Goal: Task Accomplishment & Management: Manage account settings

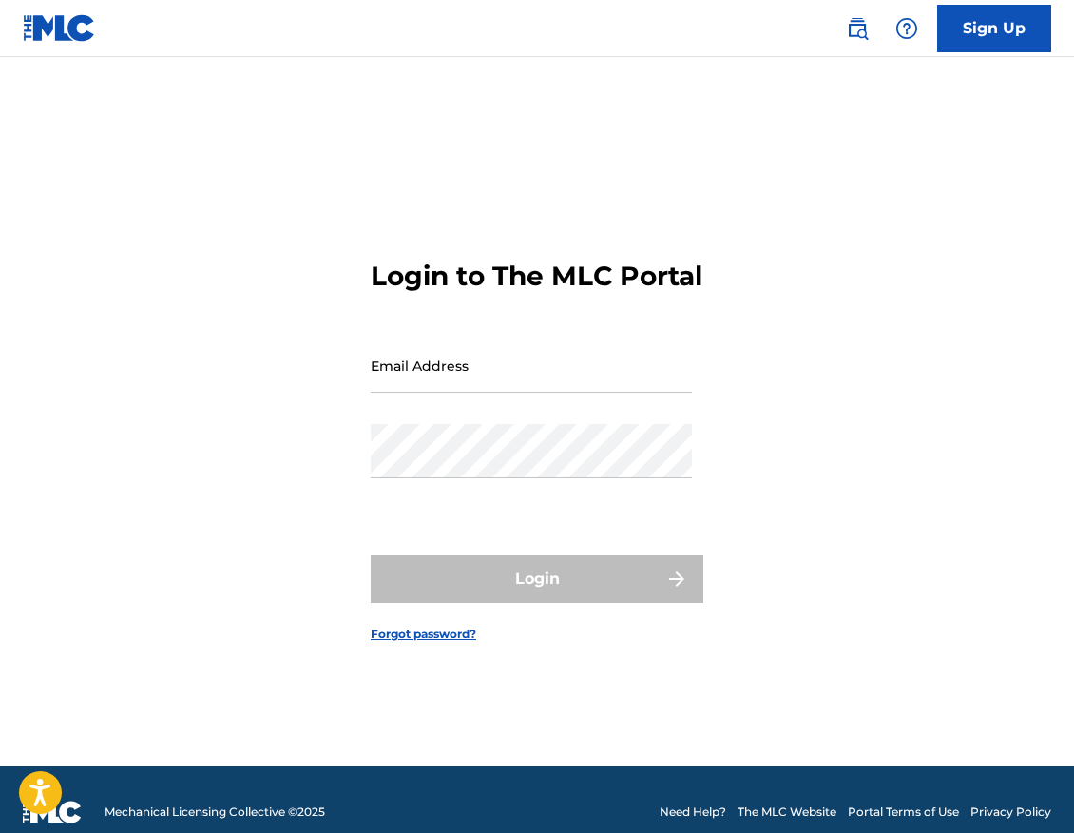
click at [547, 380] on input "Email Address" at bounding box center [531, 365] width 321 height 54
type input "[EMAIL_ADDRESS][DOMAIN_NAME]"
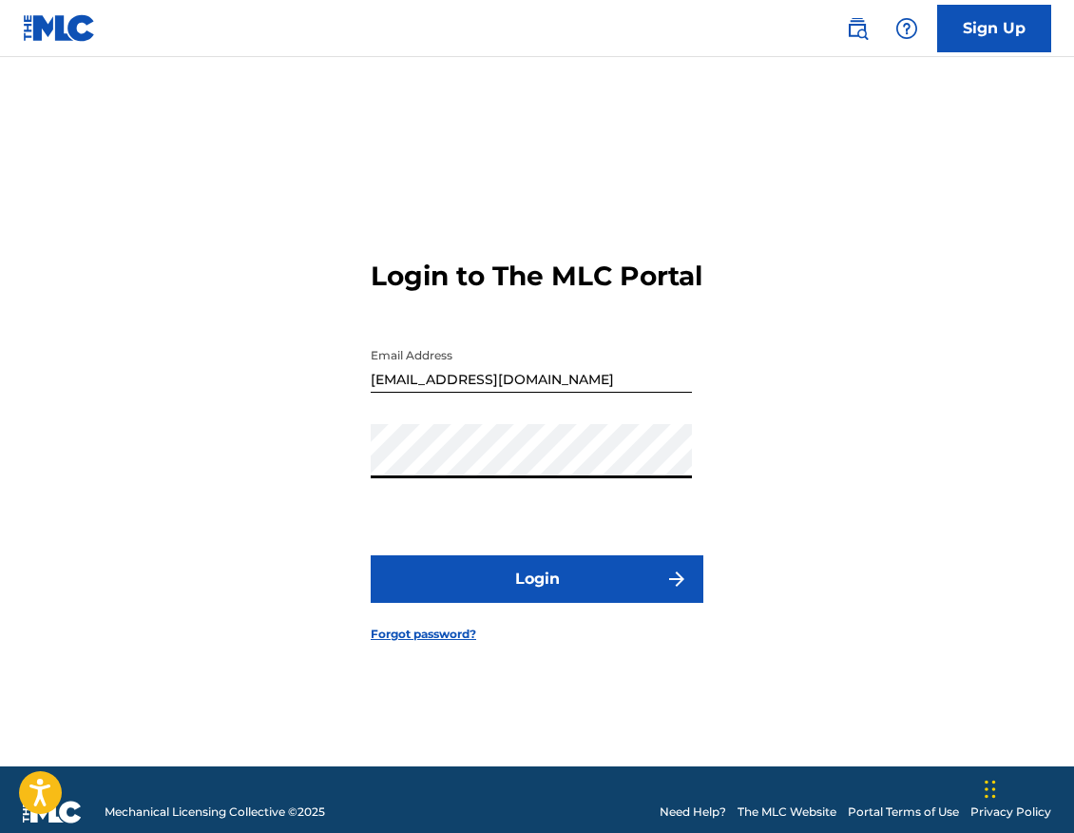
click at [522, 579] on button "Login" at bounding box center [537, 579] width 333 height 48
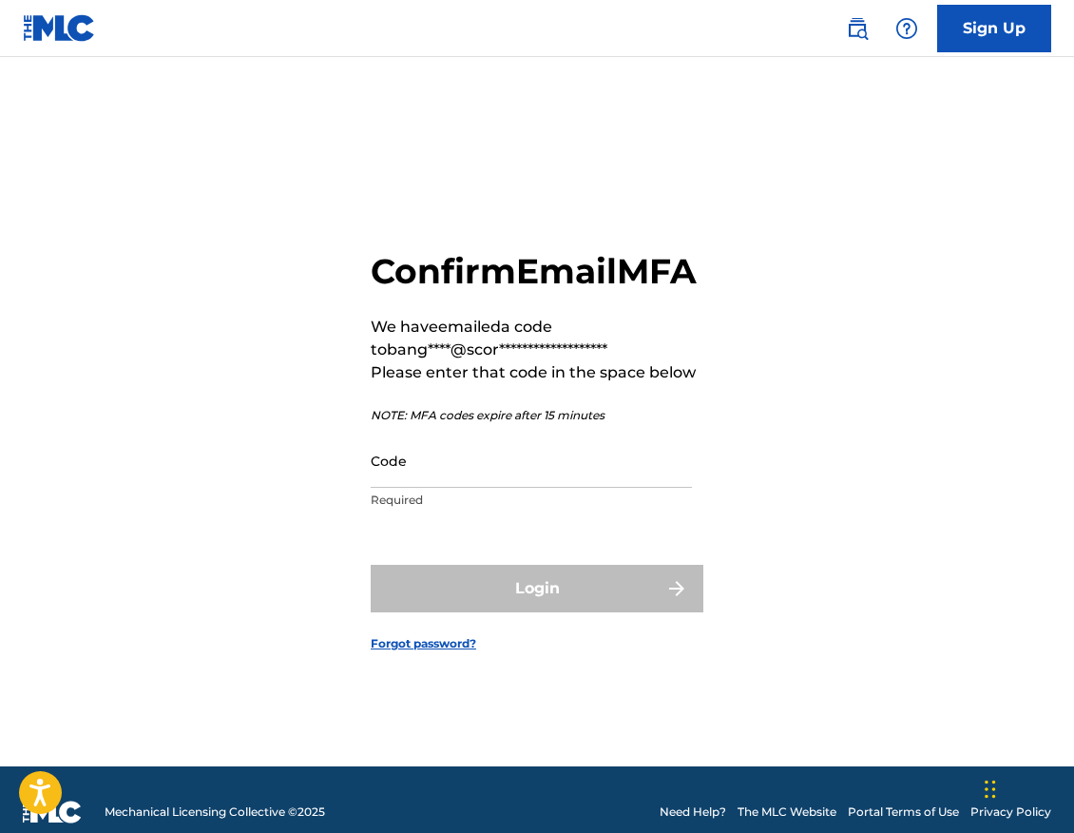
click at [15, 509] on div "**********" at bounding box center [537, 436] width 1074 height 662
click at [471, 468] on input "Code" at bounding box center [531, 460] width 321 height 54
paste input "339082"
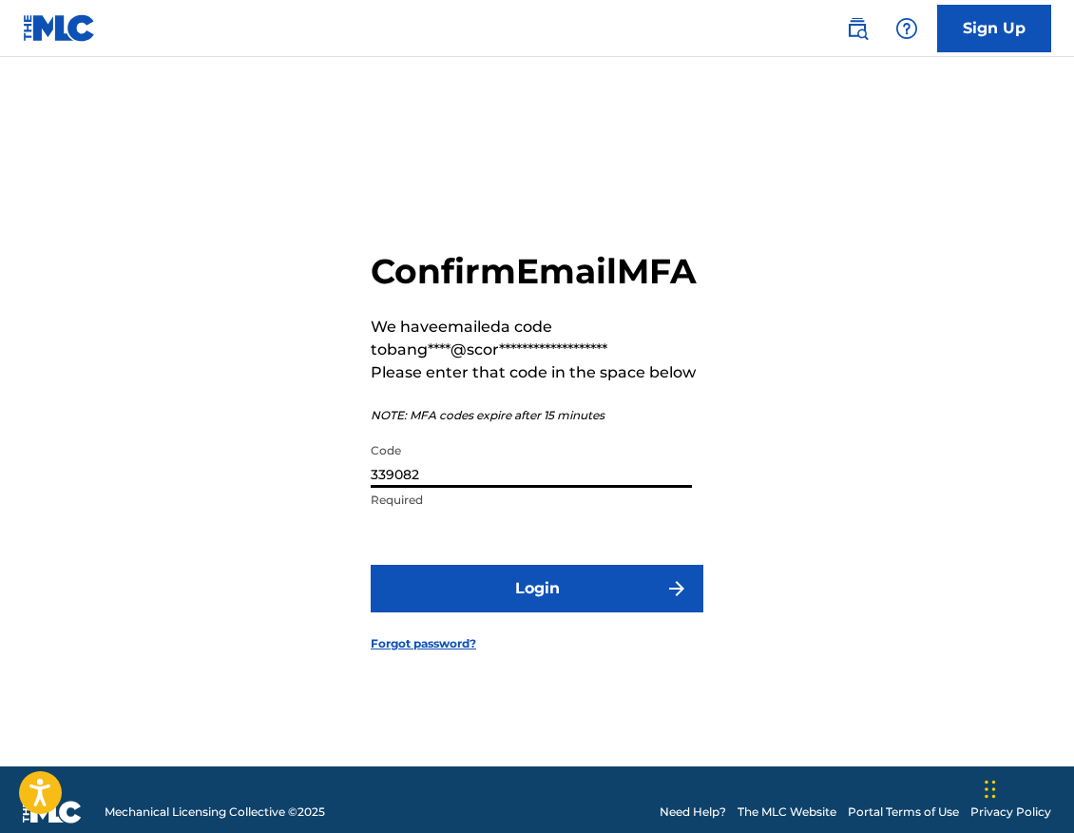
type input "339082"
click at [545, 612] on button "Login" at bounding box center [537, 589] width 333 height 48
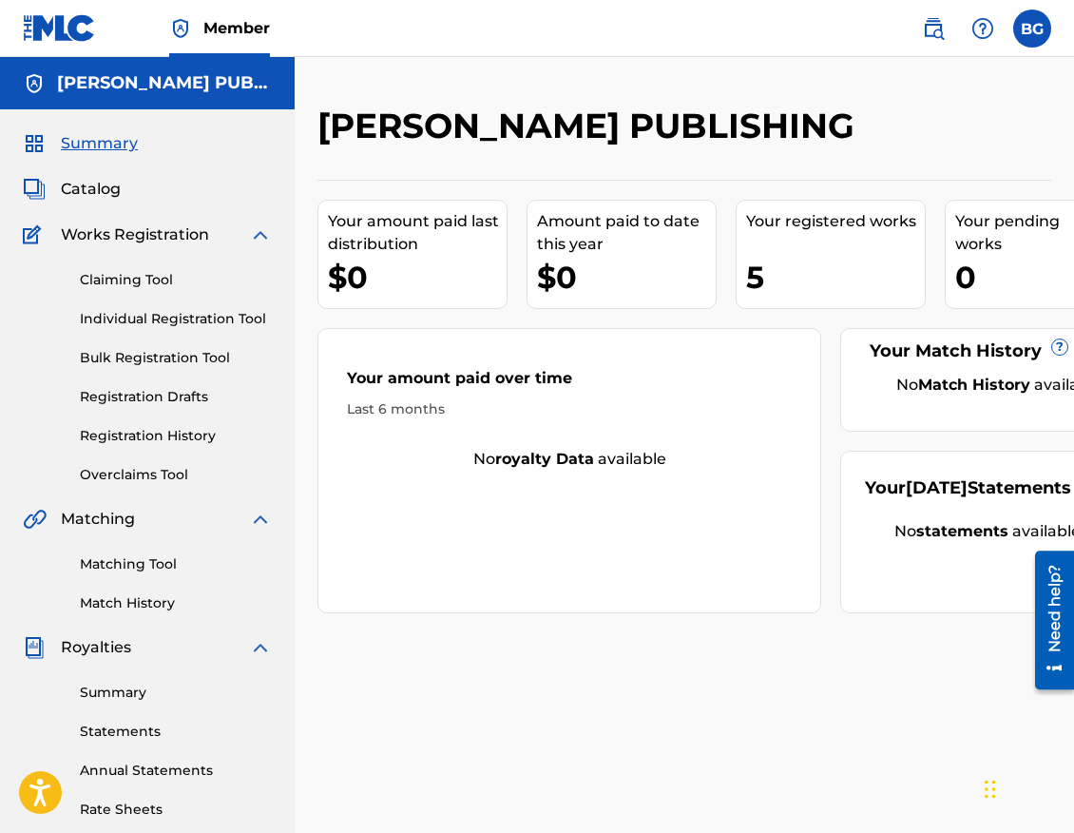
click at [749, 277] on div "5" at bounding box center [835, 277] width 179 height 43
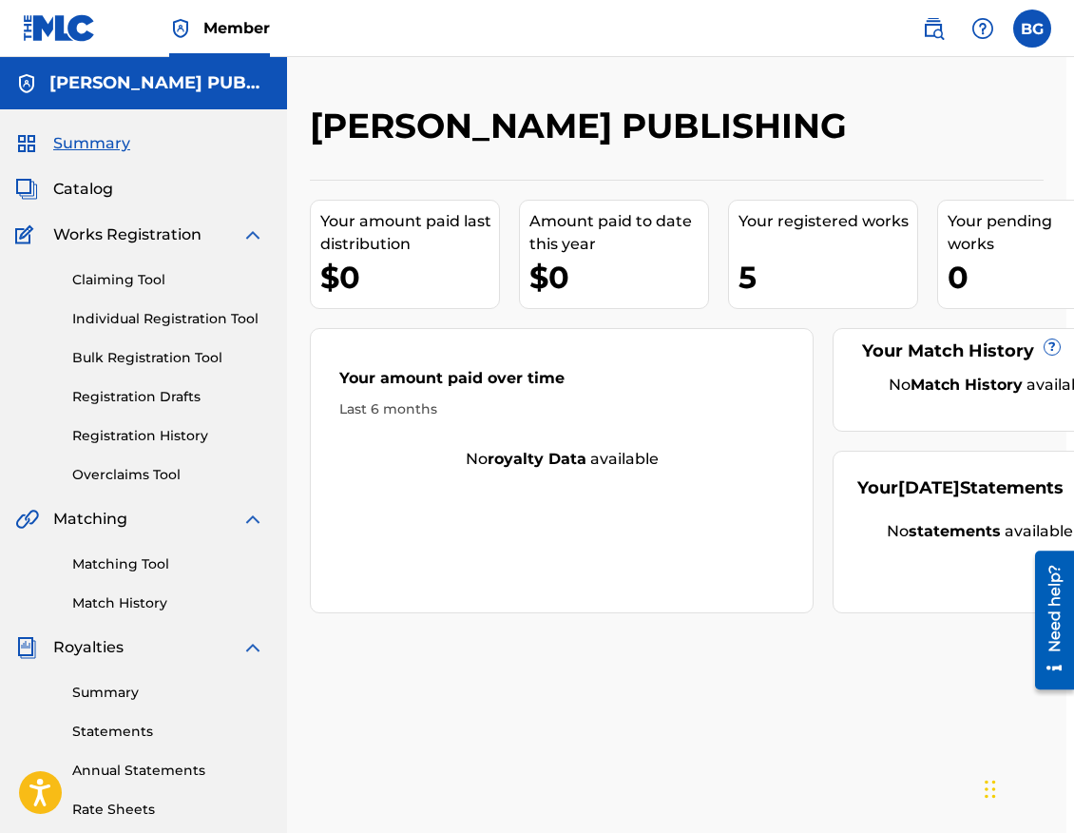
scroll to position [36, 8]
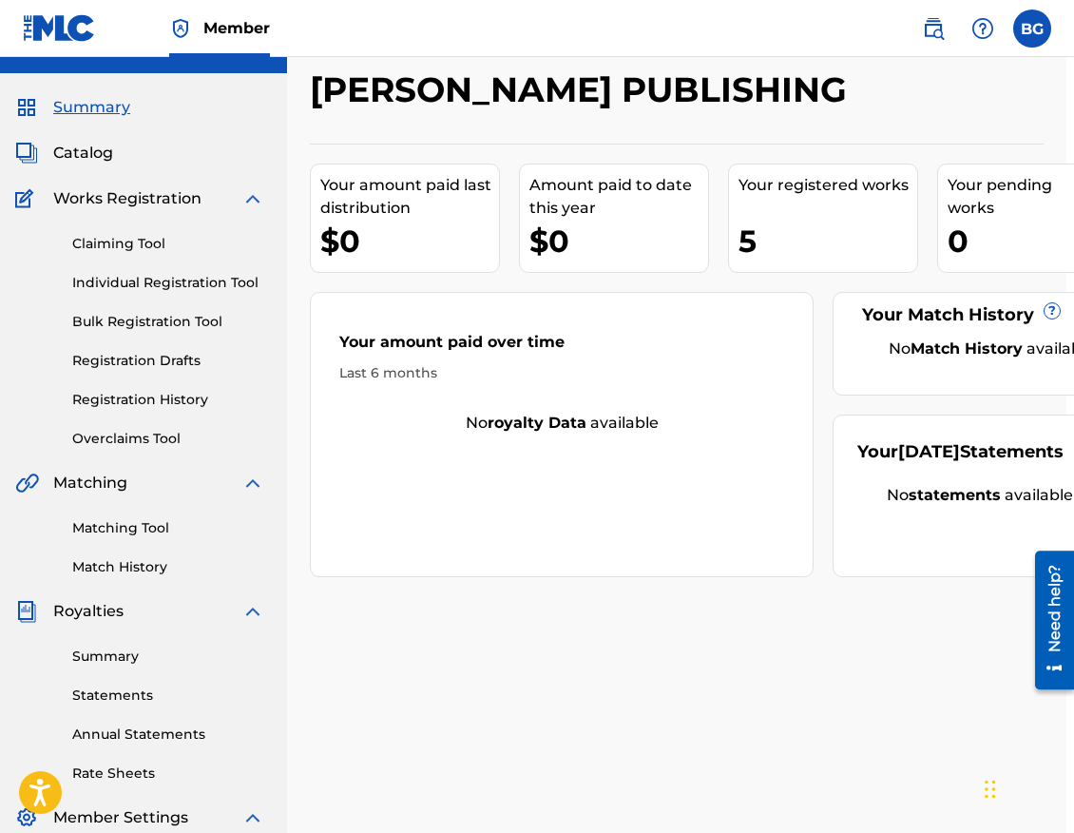
click at [796, 195] on div "Your registered works" at bounding box center [828, 185] width 179 height 23
click at [163, 196] on span "Works Registration" at bounding box center [127, 198] width 148 height 23
click at [84, 151] on span "Catalog" at bounding box center [83, 153] width 60 height 23
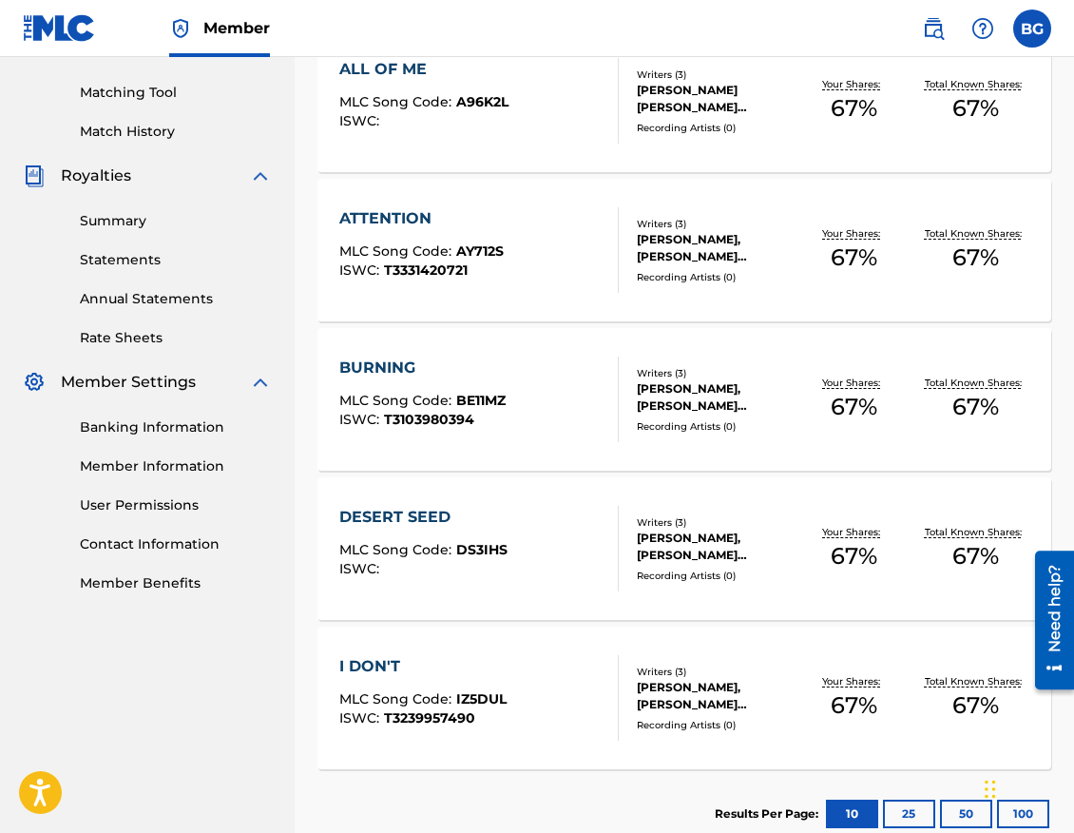
scroll to position [483, 0]
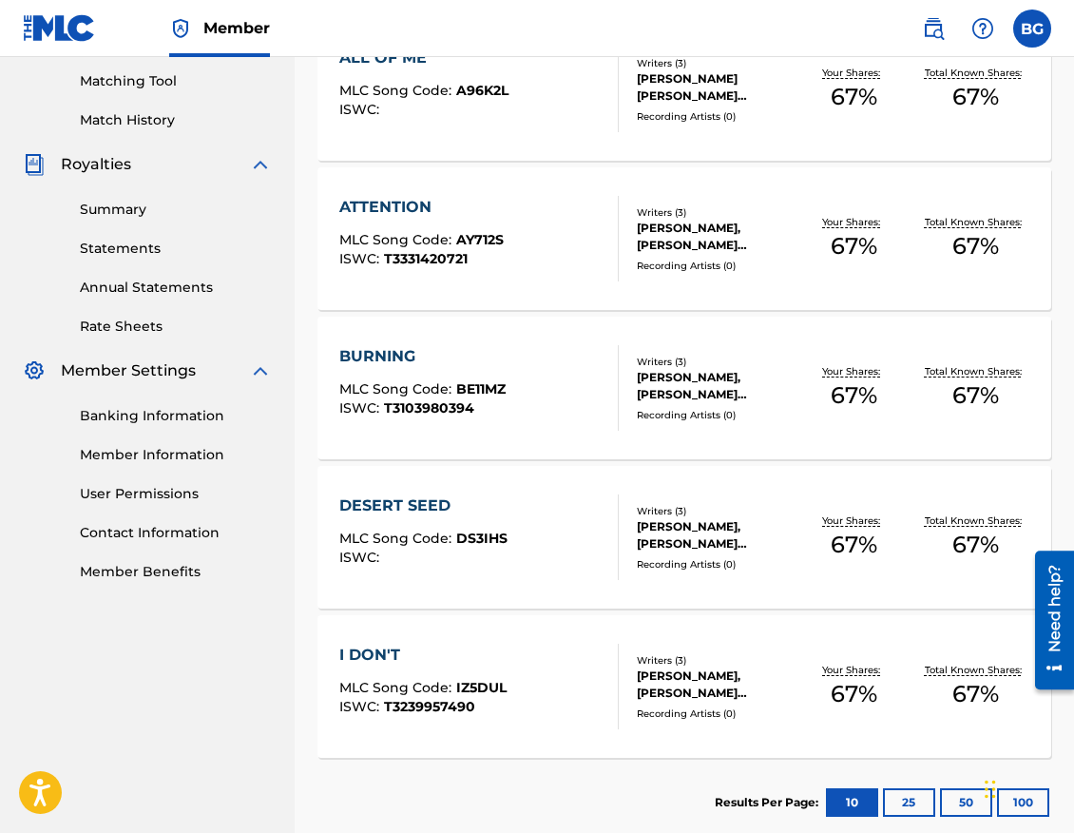
click at [160, 421] on link "Banking Information" at bounding box center [176, 416] width 192 height 20
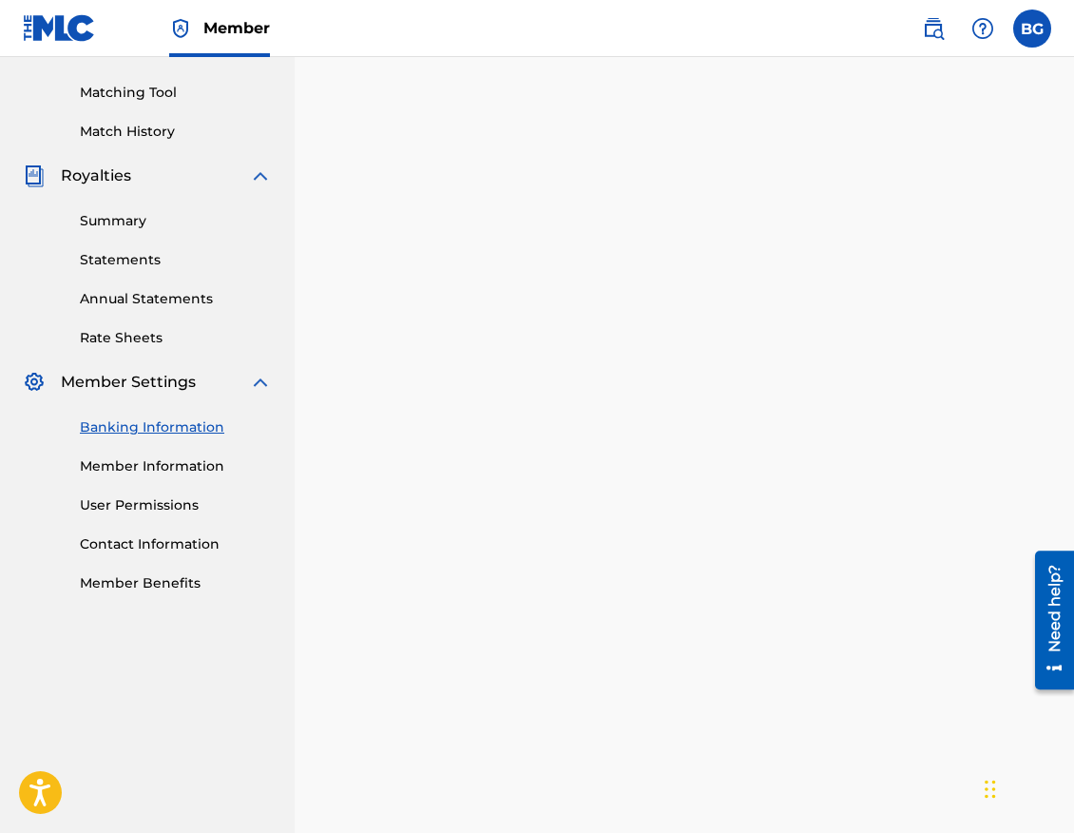
scroll to position [471, 0]
click at [198, 466] on link "Member Information" at bounding box center [176, 467] width 192 height 20
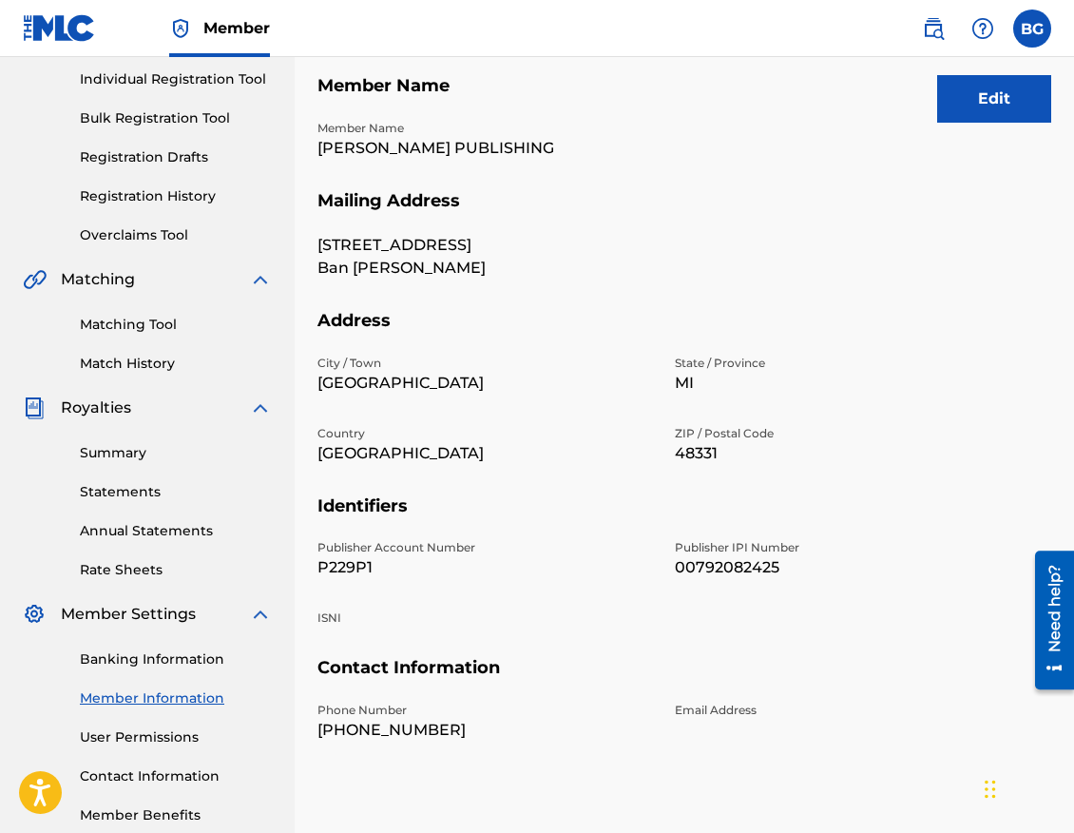
scroll to position [188, 0]
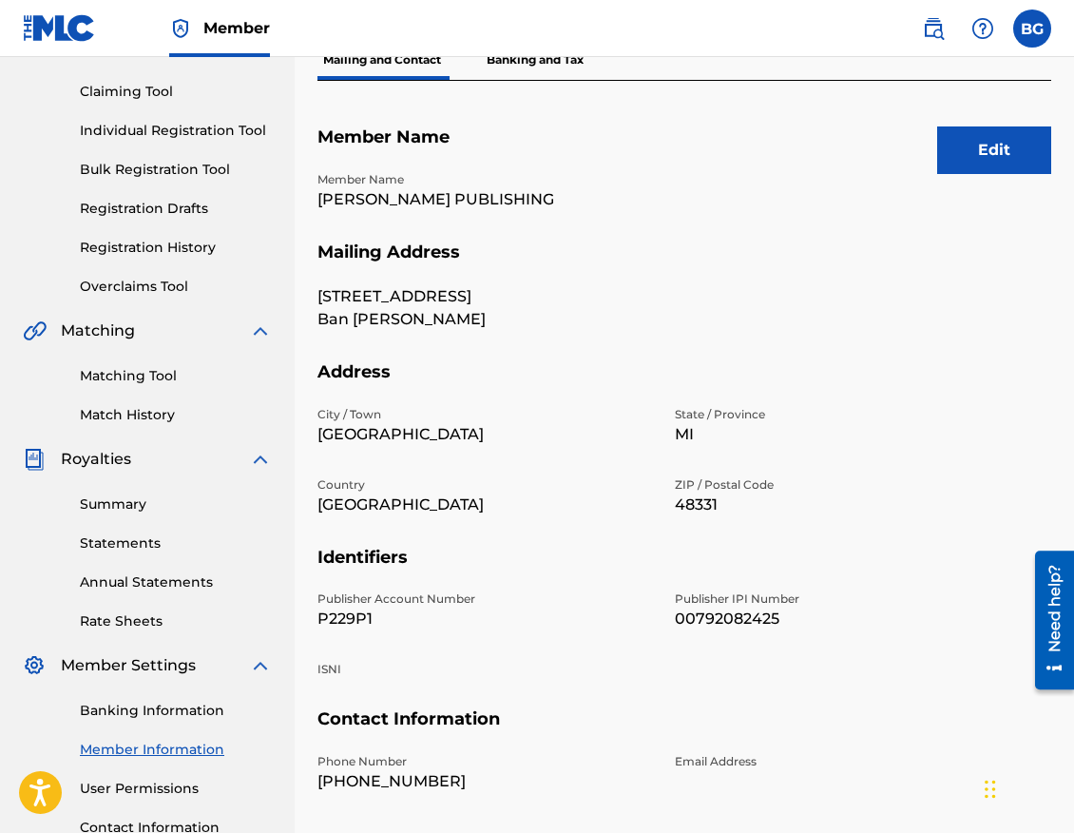
click at [508, 47] on nav "Member BG BG Ban [PERSON_NAME] [EMAIL_ADDRESS][DOMAIN_NAME] Notification Prefer…" at bounding box center [537, 28] width 1074 height 57
click at [508, 70] on p "Banking and Tax" at bounding box center [535, 60] width 108 height 40
